Goal: Information Seeking & Learning: Check status

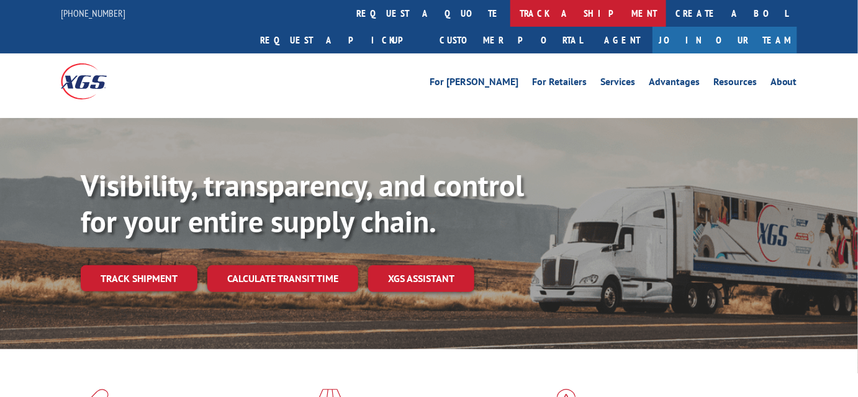
click at [510, 9] on link "track a shipment" at bounding box center [588, 13] width 156 height 27
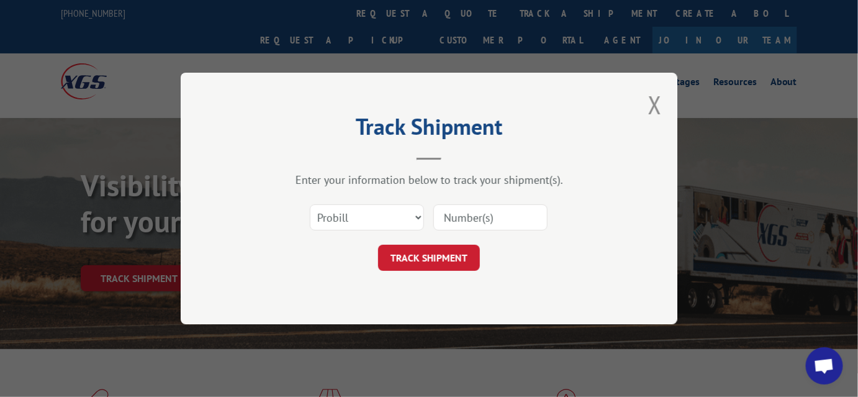
click at [457, 220] on input at bounding box center [490, 217] width 114 height 26
drag, startPoint x: 457, startPoint y: 220, endPoint x: 413, endPoint y: 130, distance: 100.8
click at [413, 130] on h2 "Track Shipment" at bounding box center [429, 130] width 372 height 24
click at [413, 215] on select "Select category... Probill BOL PO" at bounding box center [367, 217] width 114 height 26
select select "po"
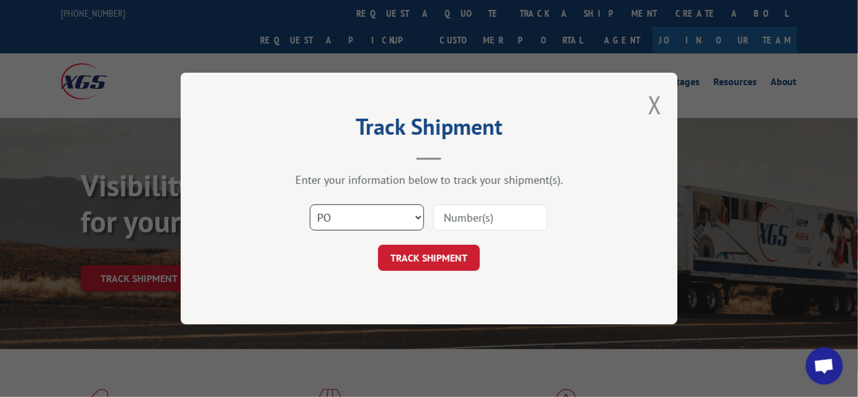
click at [310, 204] on select "Select category... Probill BOL PO" at bounding box center [367, 217] width 114 height 26
click at [459, 215] on input at bounding box center [490, 217] width 114 height 26
type input "6402"
click at [441, 264] on button "TRACK SHIPMENT" at bounding box center [429, 258] width 102 height 26
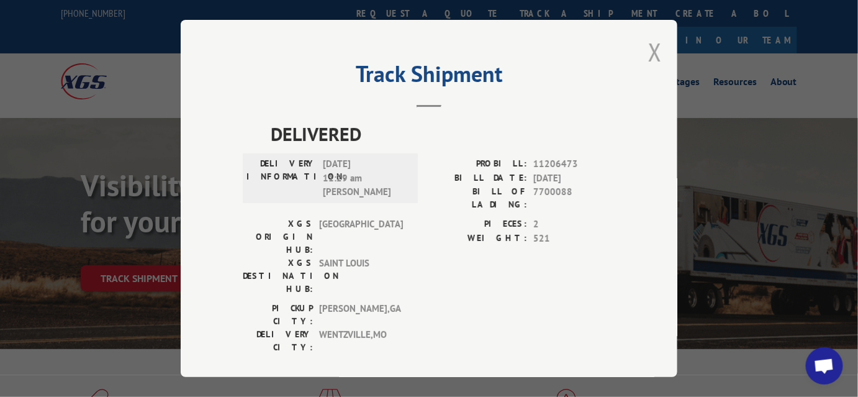
click at [653, 50] on button "Close modal" at bounding box center [655, 51] width 14 height 33
